Goal: Task Accomplishment & Management: Use online tool/utility

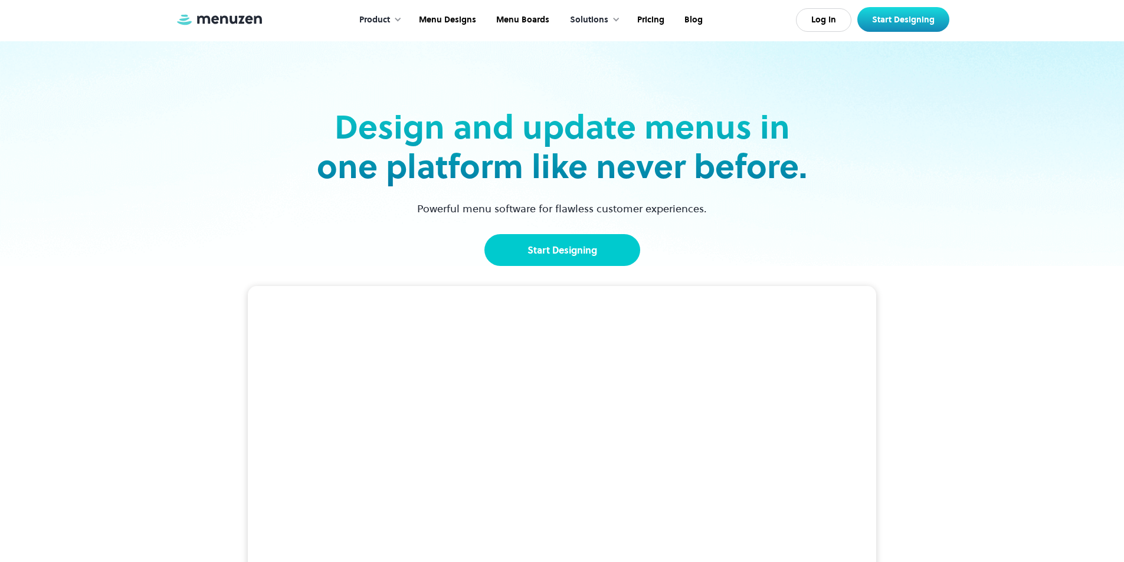
click at [575, 240] on link "Start Designing" at bounding box center [562, 250] width 156 height 32
